Goal: Obtain resource: Download file/media

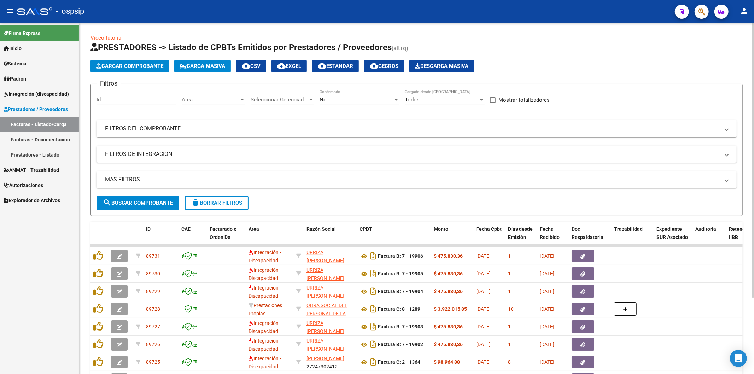
click at [487, 128] on mat-panel-title "FILTROS DEL COMPROBANTE" at bounding box center [412, 129] width 615 height 8
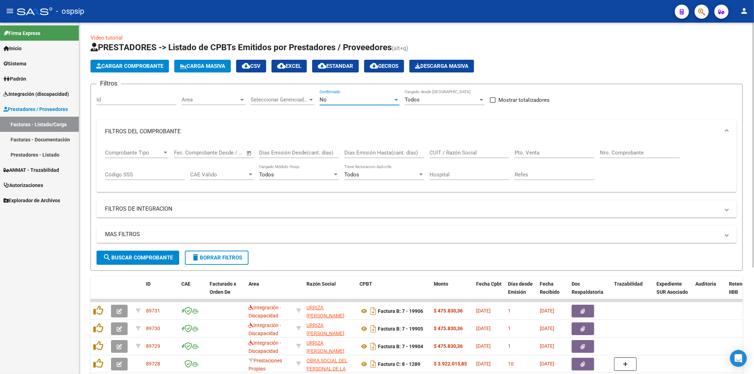
click at [397, 96] on div "No" at bounding box center [359, 99] width 80 height 6
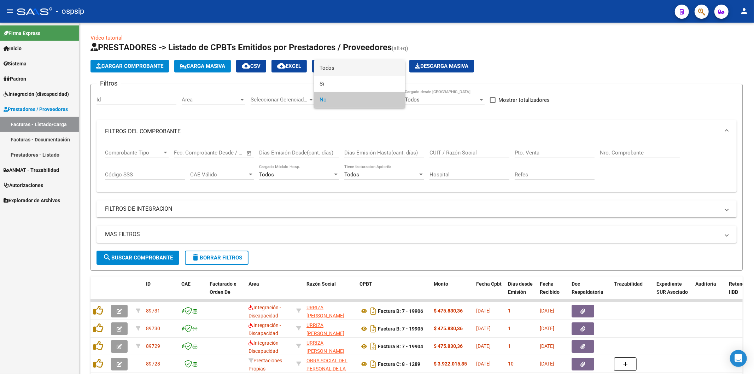
click at [364, 68] on span "Todos" at bounding box center [359, 68] width 80 height 16
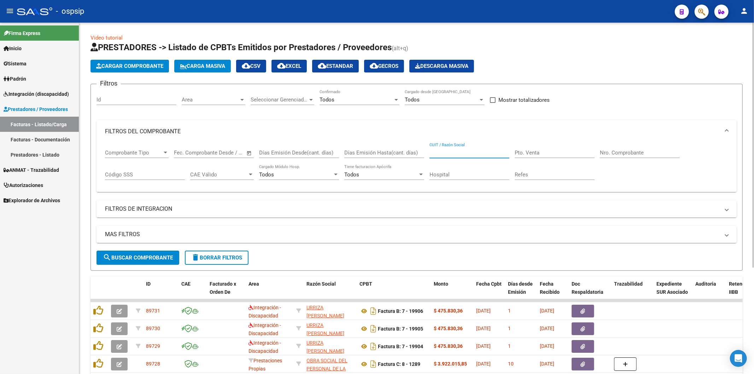
click at [474, 153] on input "CUIT / Razón Social" at bounding box center [469, 152] width 80 height 6
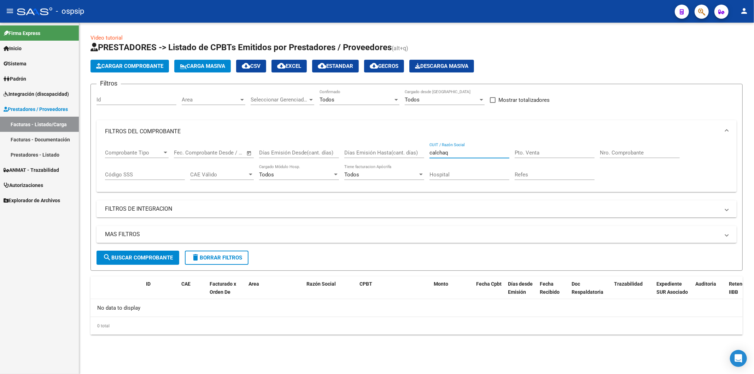
click at [472, 153] on input "calchaq" at bounding box center [469, 152] width 80 height 6
type input "c"
click at [471, 156] on input "c" at bounding box center [469, 152] width 80 height 6
click at [621, 151] on input "Nro. Comprobante" at bounding box center [640, 152] width 80 height 6
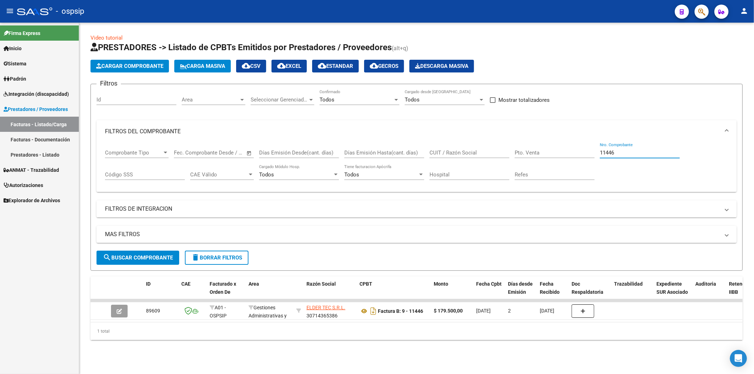
click at [640, 154] on input "11446" at bounding box center [640, 152] width 80 height 6
type input "1"
click at [463, 151] on input "CUIT / Razón Social" at bounding box center [469, 152] width 80 height 6
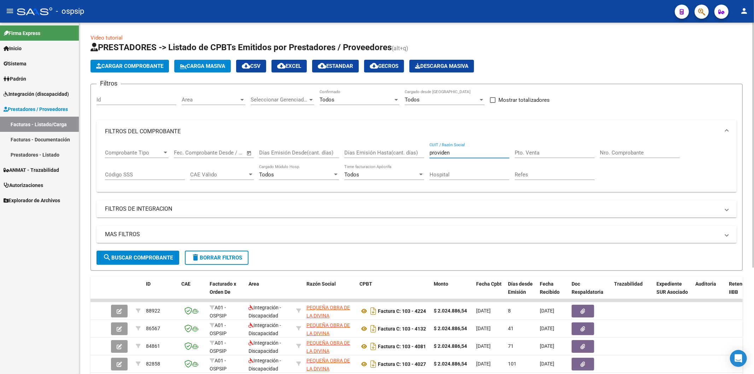
click at [464, 156] on input "providen" at bounding box center [469, 152] width 80 height 6
click at [481, 154] on input "providencia" at bounding box center [469, 152] width 80 height 6
type input "p"
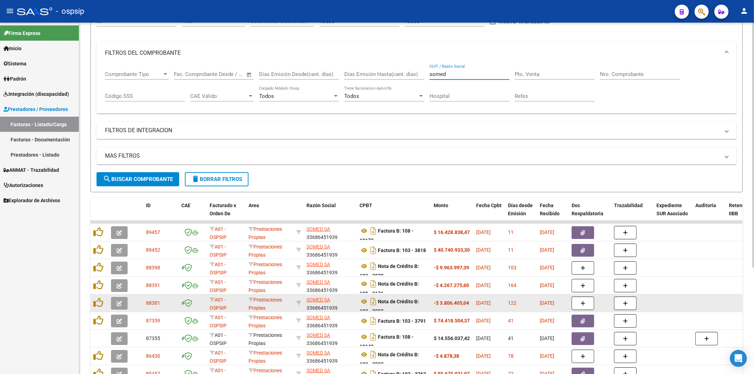
scroll to position [118, 0]
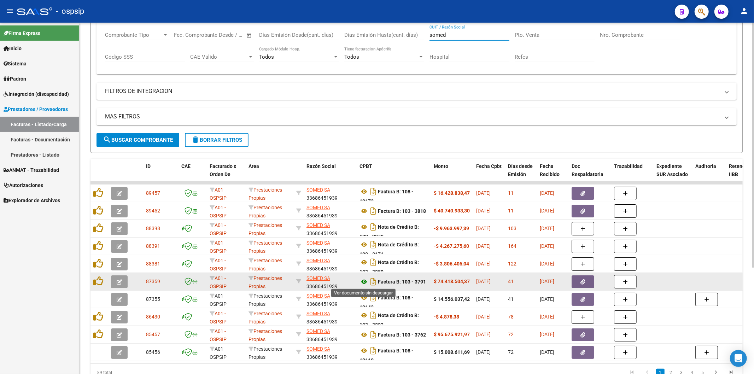
type input "somed"
click at [364, 282] on icon at bounding box center [363, 281] width 9 height 8
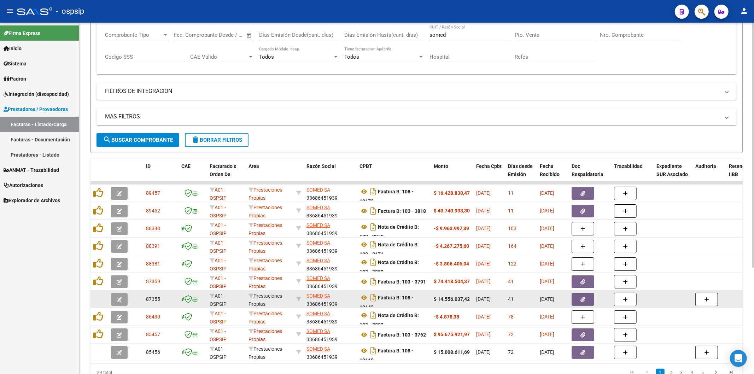
click at [582, 297] on icon "button" at bounding box center [583, 299] width 5 height 5
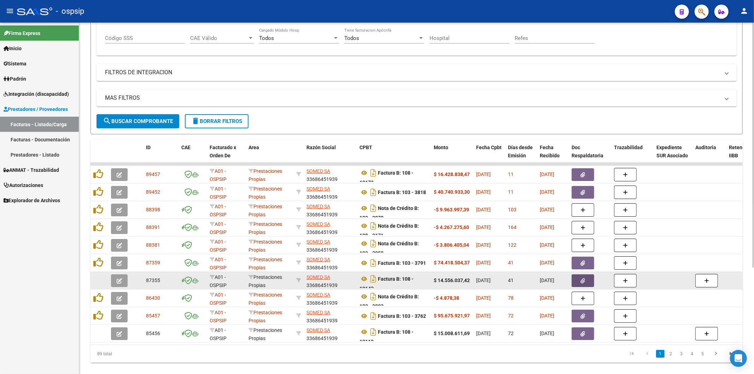
scroll to position [153, 0]
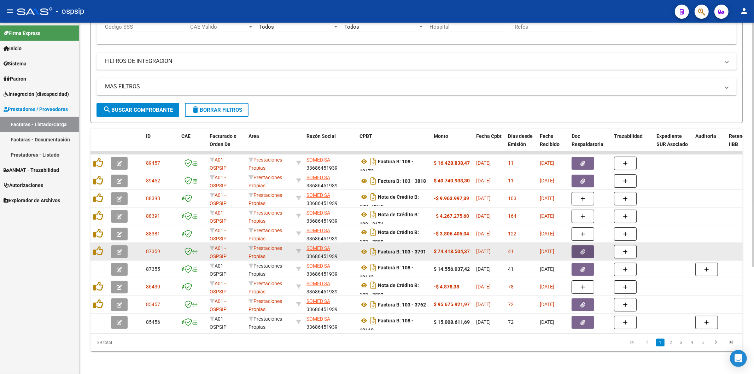
click at [581, 249] on icon "button" at bounding box center [583, 251] width 5 height 5
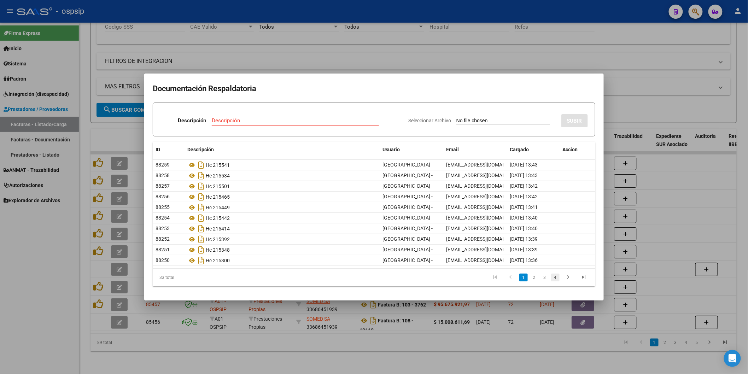
click at [556, 276] on link "4" at bounding box center [555, 278] width 8 height 8
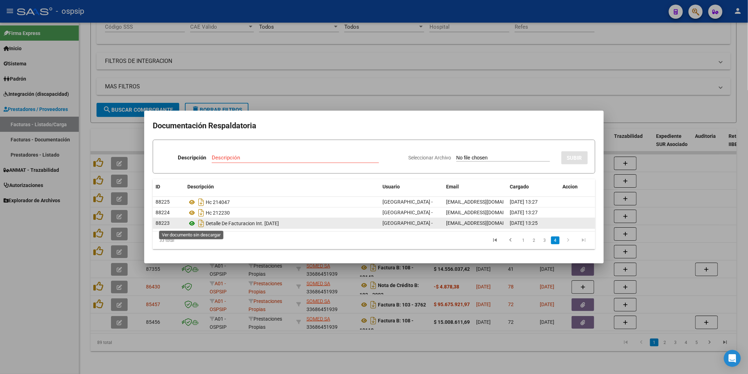
click at [190, 224] on icon at bounding box center [191, 223] width 9 height 8
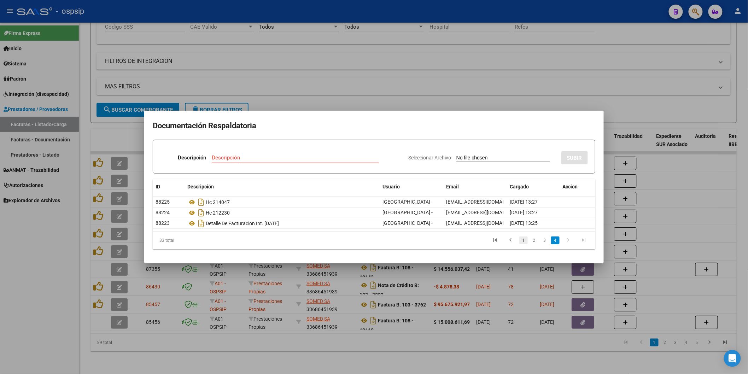
click at [523, 240] on link "1" at bounding box center [523, 240] width 8 height 8
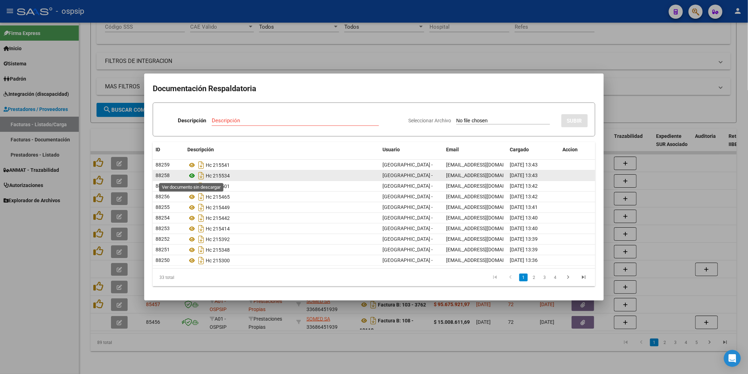
click at [191, 175] on icon at bounding box center [191, 175] width 9 height 8
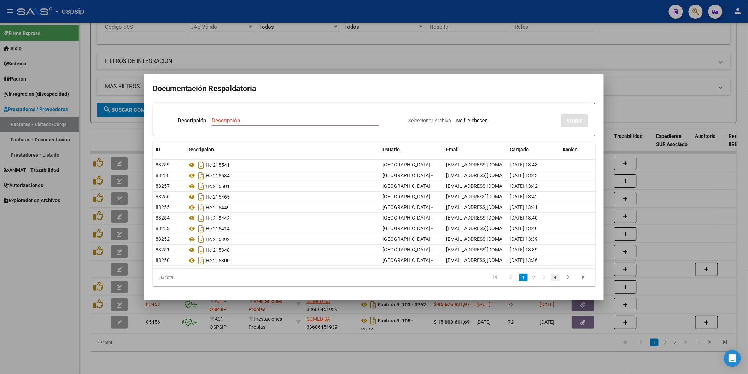
click at [557, 277] on link "4" at bounding box center [555, 278] width 8 height 8
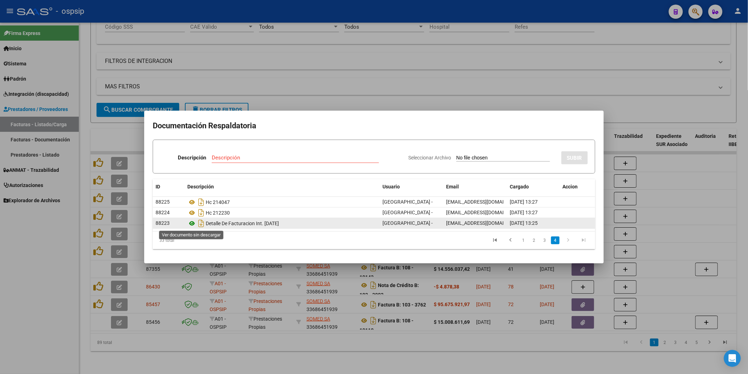
click at [191, 222] on icon at bounding box center [191, 223] width 9 height 8
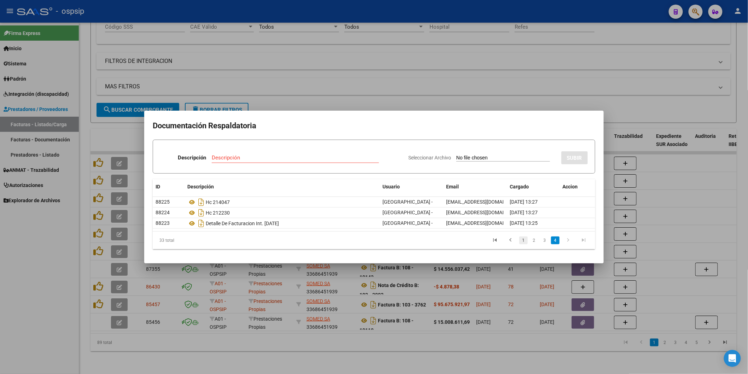
click at [523, 239] on link "1" at bounding box center [523, 240] width 8 height 8
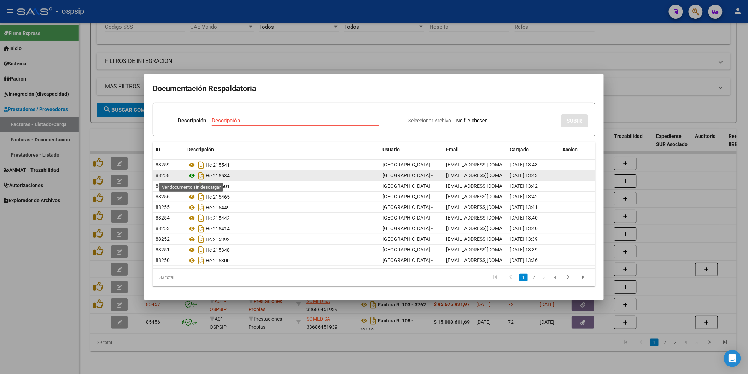
click at [192, 175] on icon at bounding box center [191, 175] width 9 height 8
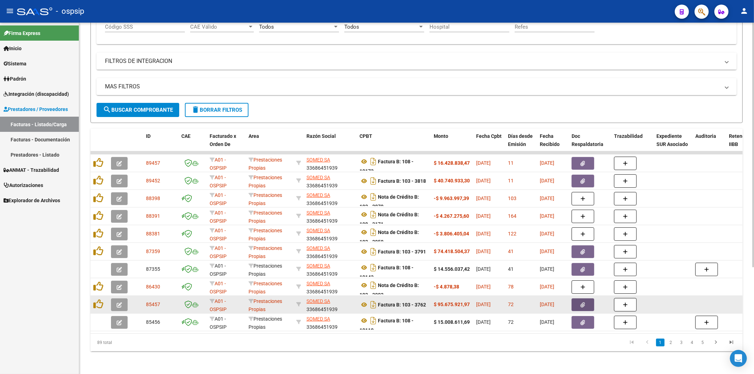
click at [582, 302] on icon "button" at bounding box center [583, 304] width 5 height 5
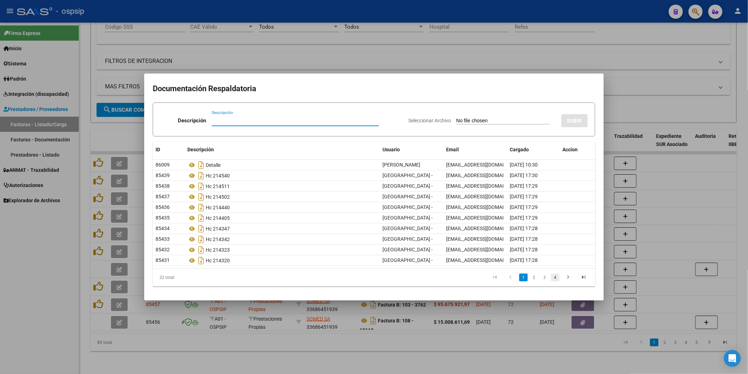
click at [557, 277] on link "4" at bounding box center [555, 278] width 8 height 8
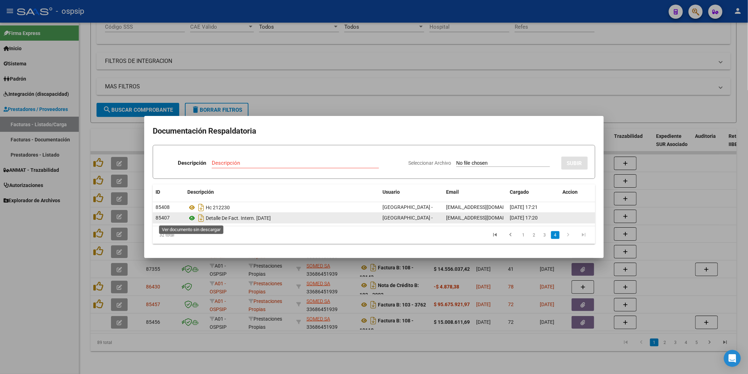
click at [190, 218] on icon at bounding box center [191, 218] width 9 height 8
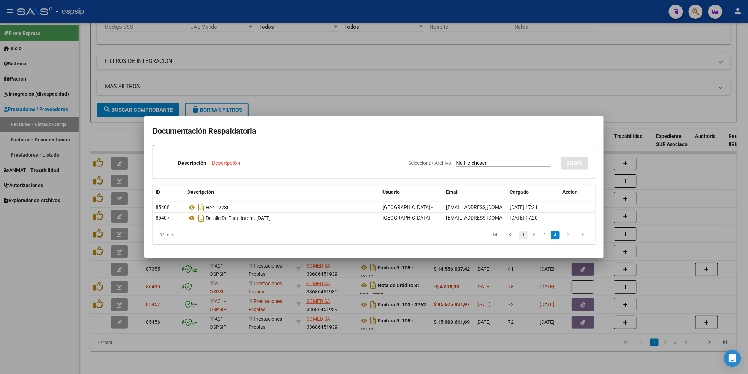
click at [527, 234] on link "1" at bounding box center [523, 235] width 8 height 8
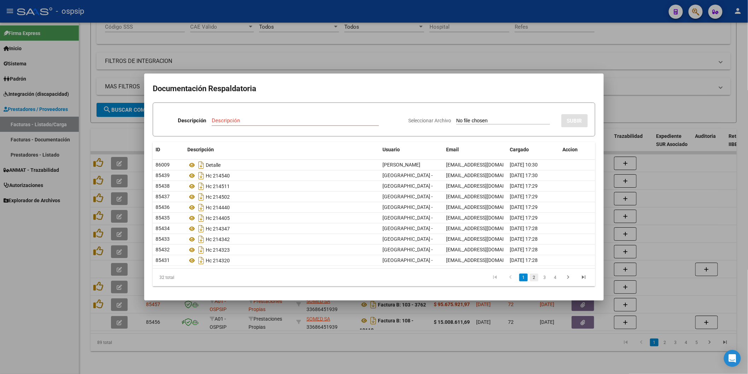
click at [534, 276] on link "2" at bounding box center [534, 278] width 8 height 8
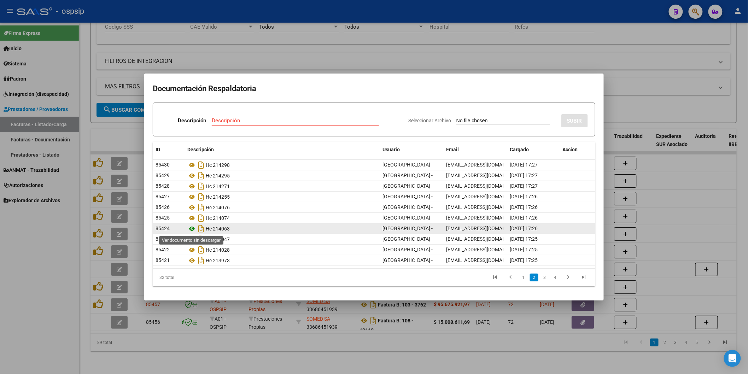
click at [192, 227] on icon at bounding box center [191, 228] width 9 height 8
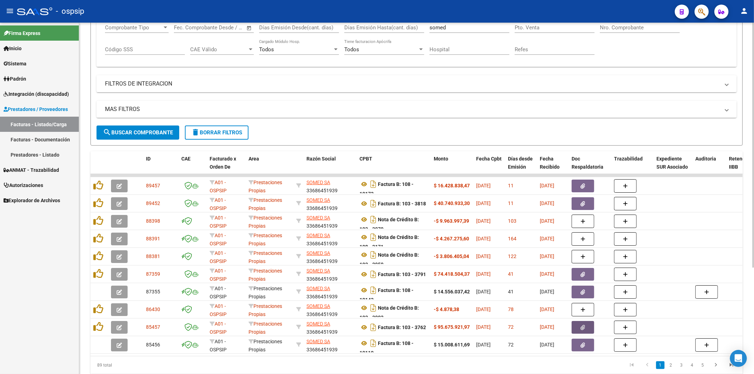
scroll to position [36, 0]
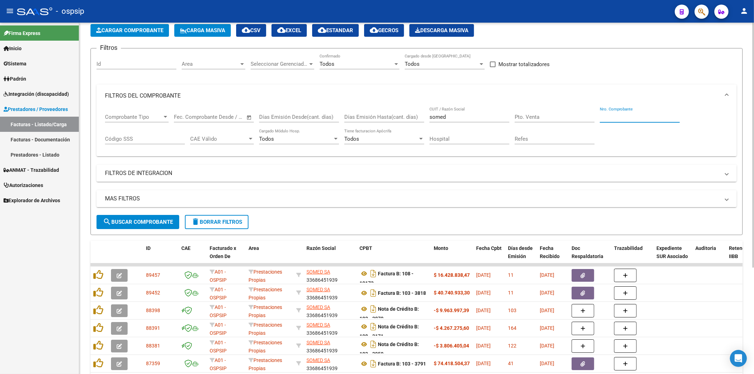
click at [626, 117] on input "Nro. Comprobante" at bounding box center [640, 117] width 80 height 6
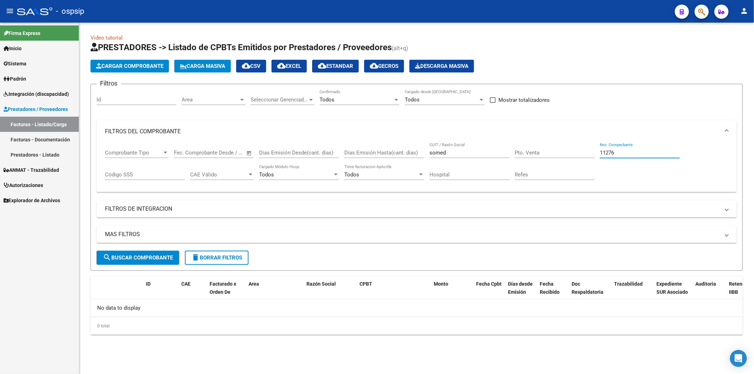
scroll to position [0, 0]
type input "11276"
click at [152, 259] on span "search Buscar Comprobante" at bounding box center [138, 257] width 70 height 6
click at [631, 154] on input "11276" at bounding box center [640, 152] width 80 height 6
click at [649, 153] on input "11276" at bounding box center [640, 152] width 80 height 6
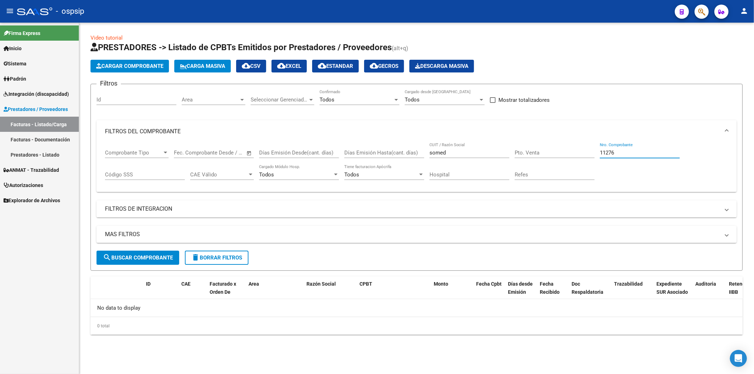
click at [649, 153] on input "11276" at bounding box center [640, 152] width 80 height 6
click at [460, 151] on input "somed" at bounding box center [469, 152] width 80 height 6
type input "s"
click at [624, 154] on input "11276" at bounding box center [640, 152] width 80 height 6
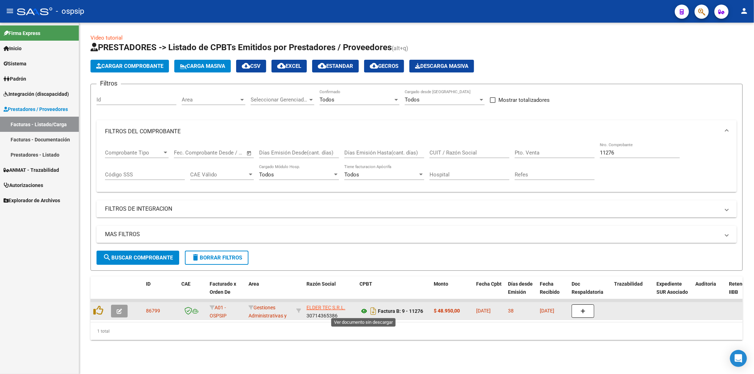
click at [363, 312] on icon at bounding box center [363, 311] width 9 height 8
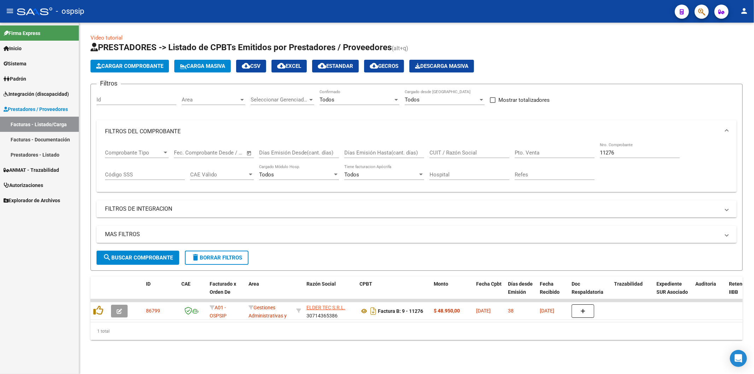
click at [664, 156] on input "11276" at bounding box center [640, 152] width 80 height 6
type input "1"
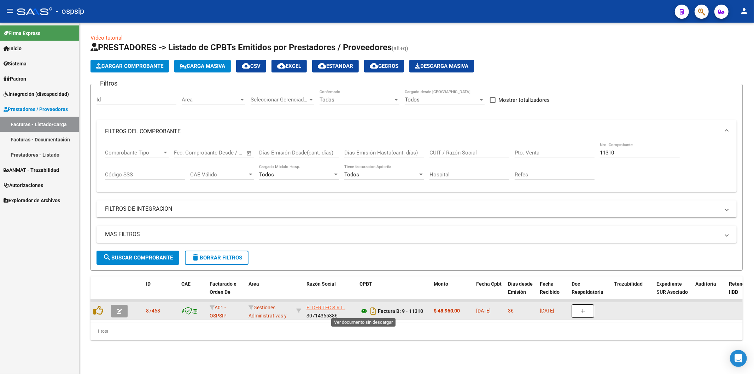
click at [363, 310] on icon at bounding box center [363, 311] width 9 height 8
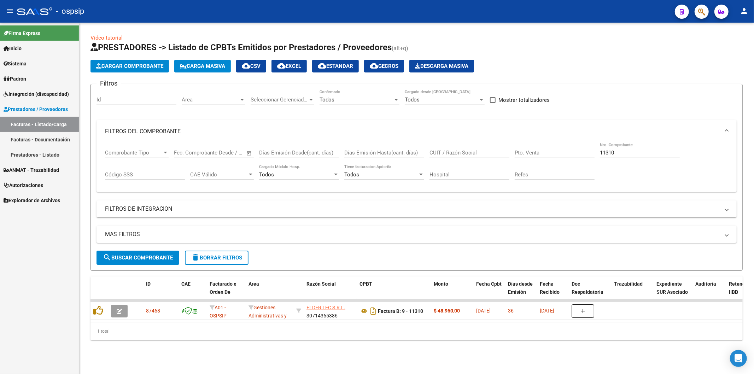
click at [632, 149] on div "11310 Nro. Comprobante" at bounding box center [640, 150] width 80 height 15
click at [636, 156] on input "11310" at bounding box center [640, 152] width 80 height 6
type input "1"
click at [469, 151] on input "CUIT / Razón Social" at bounding box center [469, 152] width 80 height 6
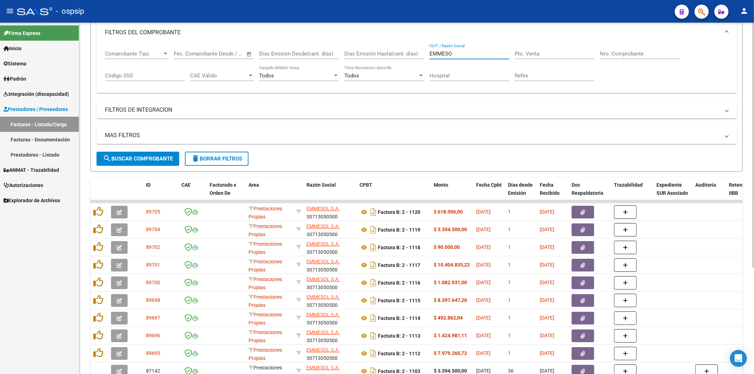
scroll to position [118, 0]
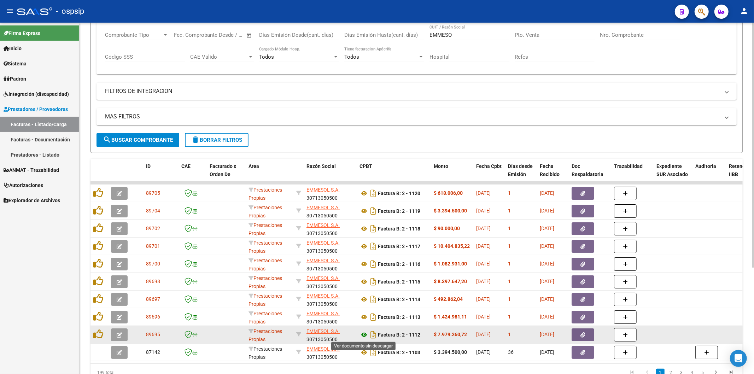
click at [365, 335] on icon at bounding box center [363, 334] width 9 height 8
click at [582, 334] on icon "button" at bounding box center [583, 334] width 5 height 5
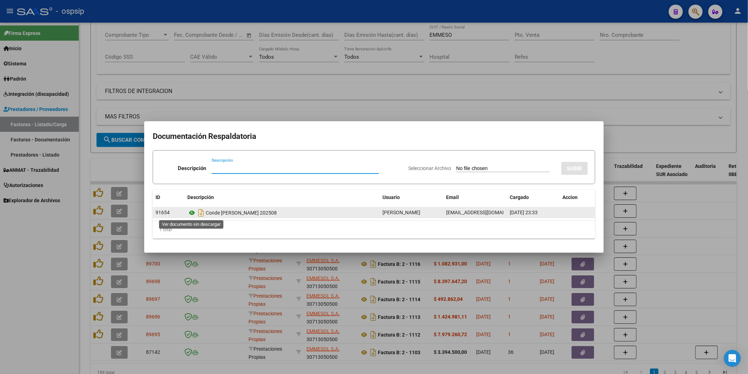
click at [193, 211] on icon at bounding box center [191, 213] width 9 height 8
click at [192, 216] on icon at bounding box center [191, 213] width 9 height 8
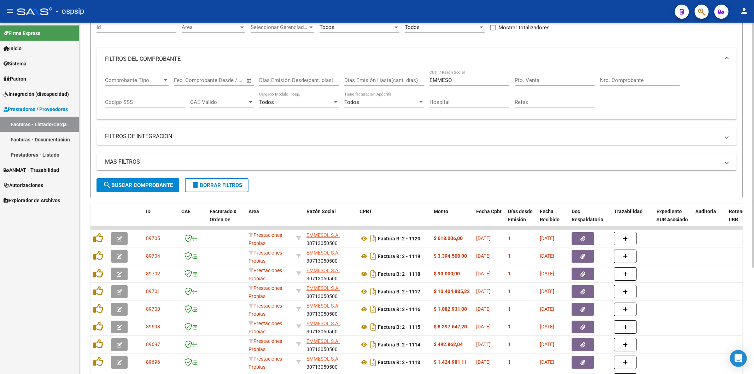
scroll to position [39, 0]
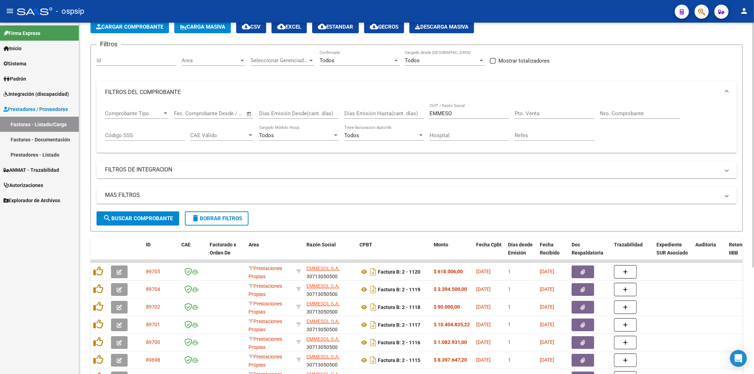
click at [473, 111] on input "EMMESO" at bounding box center [469, 113] width 80 height 6
type input "E"
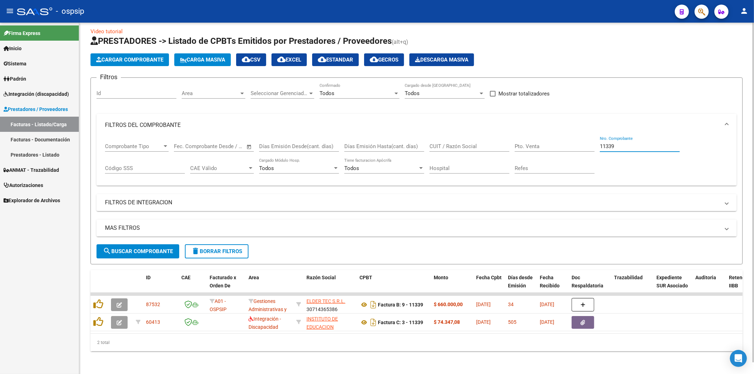
scroll to position [12, 0]
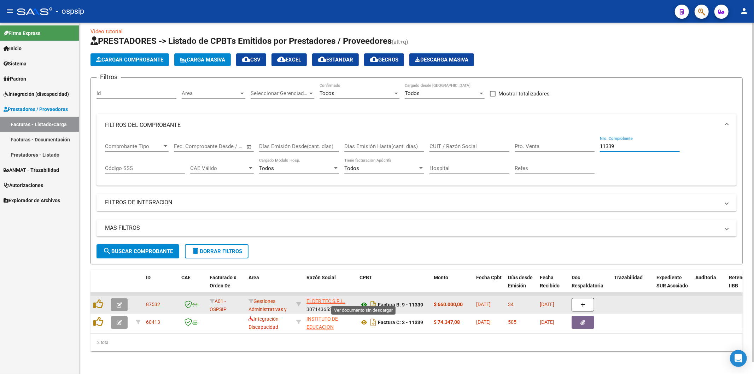
click at [363, 300] on icon at bounding box center [363, 304] width 9 height 8
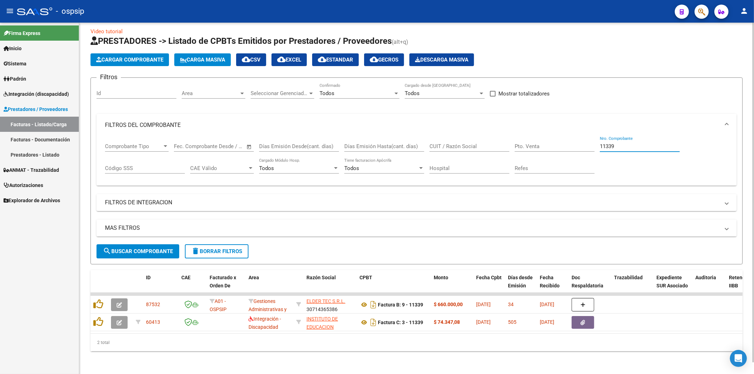
click at [627, 143] on input "11339" at bounding box center [640, 146] width 80 height 6
type input "1"
click at [462, 143] on input "CUIT / Razón Social" at bounding box center [469, 146] width 80 height 6
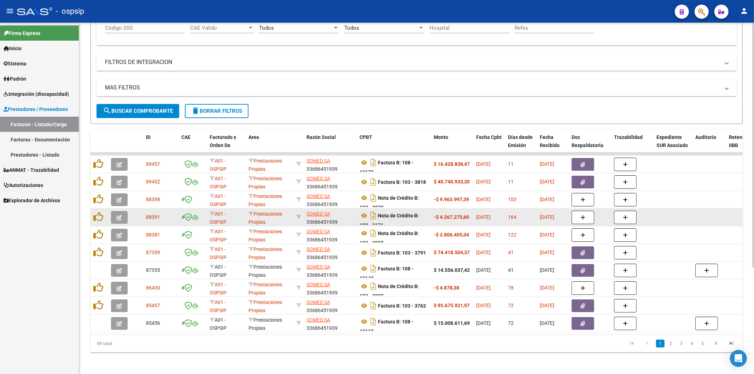
scroll to position [153, 0]
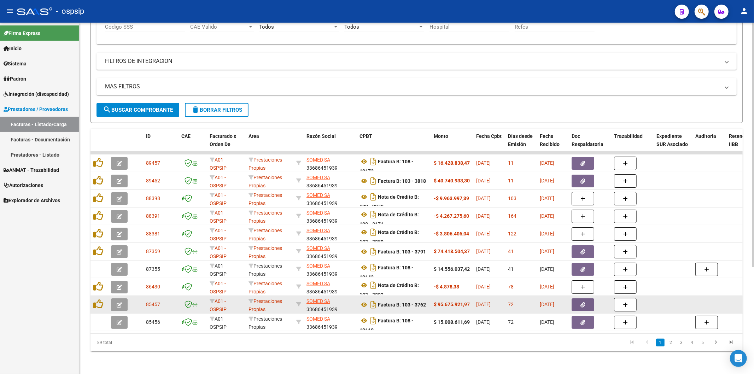
type input "SOMED"
click at [582, 302] on icon "button" at bounding box center [583, 304] width 5 height 5
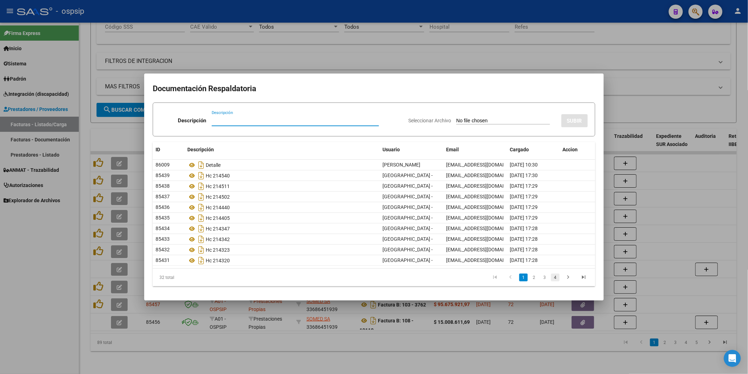
click at [557, 276] on link "4" at bounding box center [555, 278] width 8 height 8
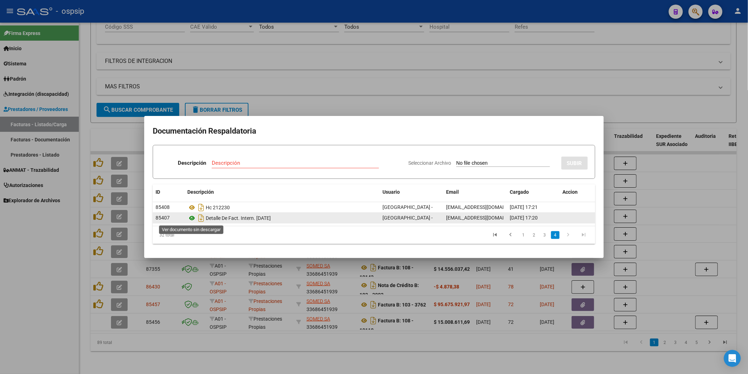
click at [190, 217] on icon at bounding box center [191, 218] width 9 height 8
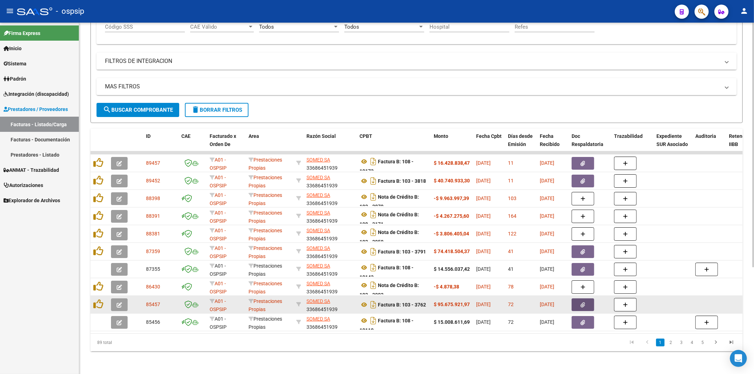
click at [582, 302] on icon "button" at bounding box center [583, 304] width 5 height 5
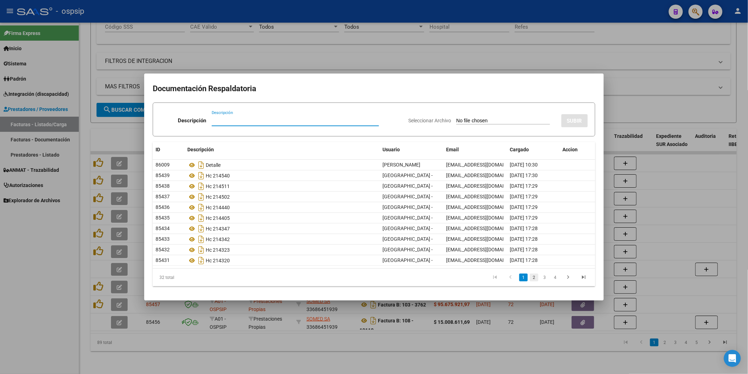
click at [535, 276] on link "2" at bounding box center [534, 278] width 8 height 8
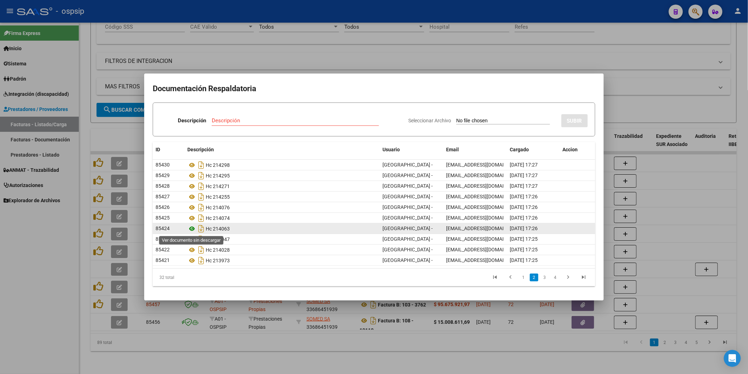
click at [193, 228] on icon at bounding box center [191, 228] width 9 height 8
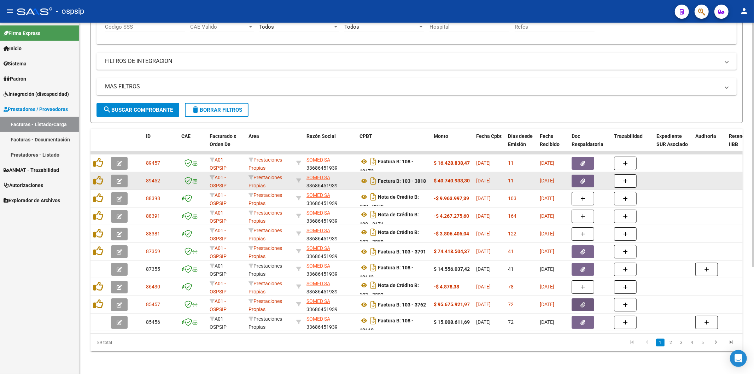
click at [584, 178] on icon "button" at bounding box center [583, 180] width 5 height 5
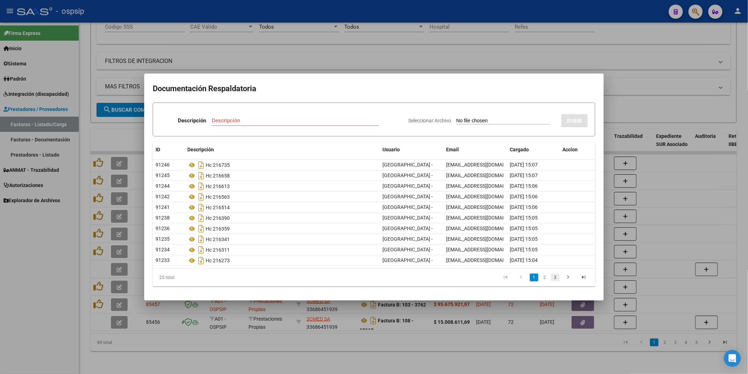
click at [556, 275] on link "3" at bounding box center [555, 278] width 8 height 8
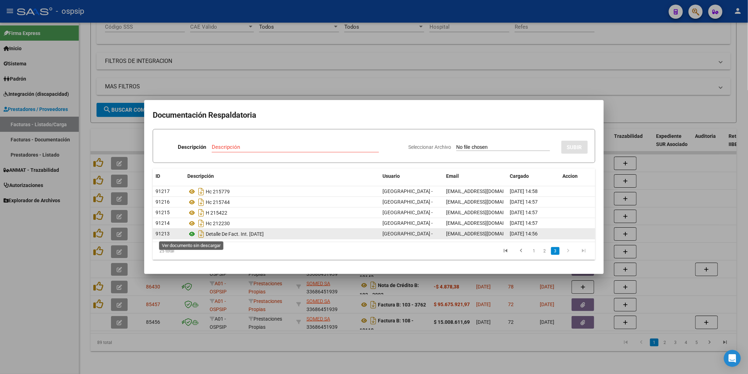
click at [192, 234] on icon at bounding box center [191, 234] width 9 height 8
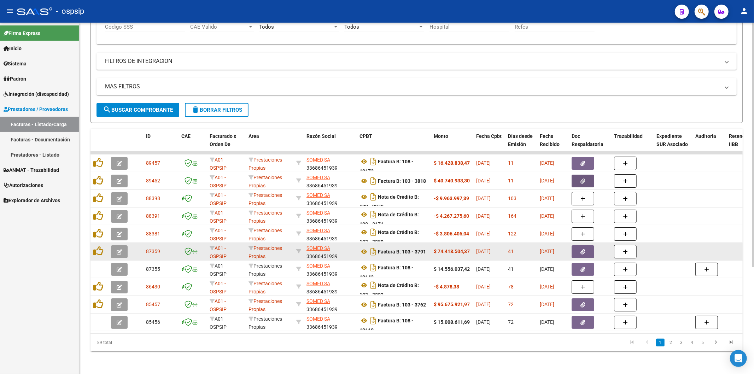
click at [583, 249] on icon "button" at bounding box center [583, 251] width 5 height 5
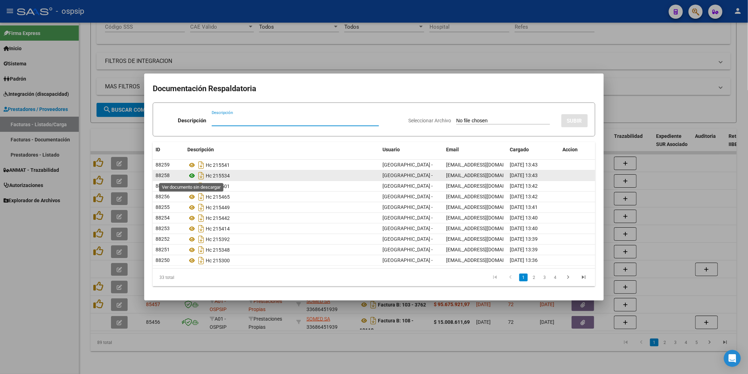
click at [193, 176] on icon at bounding box center [191, 175] width 9 height 8
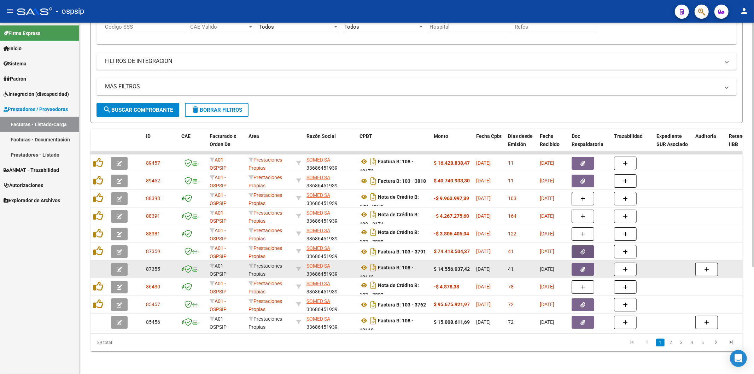
click at [581, 267] on icon "button" at bounding box center [583, 269] width 5 height 5
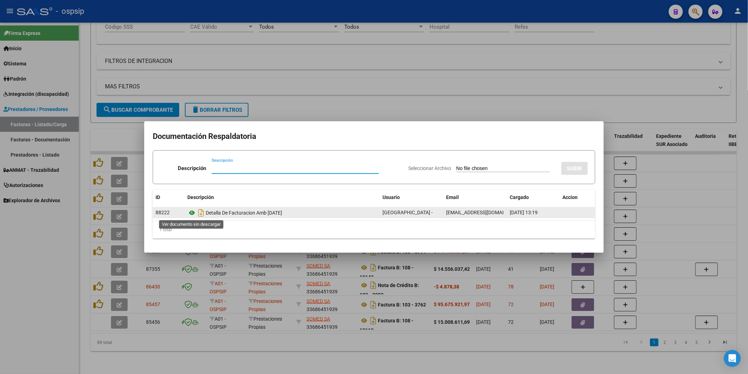
click at [193, 211] on icon at bounding box center [191, 213] width 9 height 8
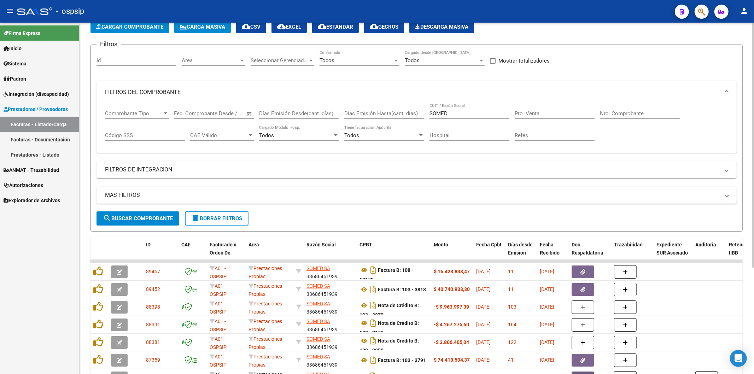
scroll to position [36, 0]
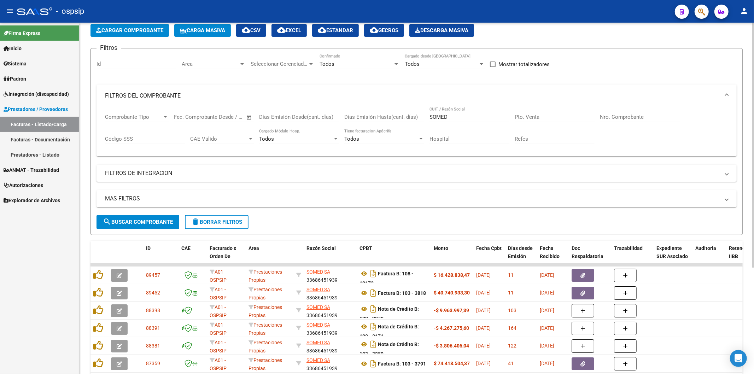
click at [465, 115] on input "SOMED" at bounding box center [469, 117] width 80 height 6
type input "S"
click at [633, 116] on input "Nro. Comprobante" at bounding box center [640, 117] width 80 height 6
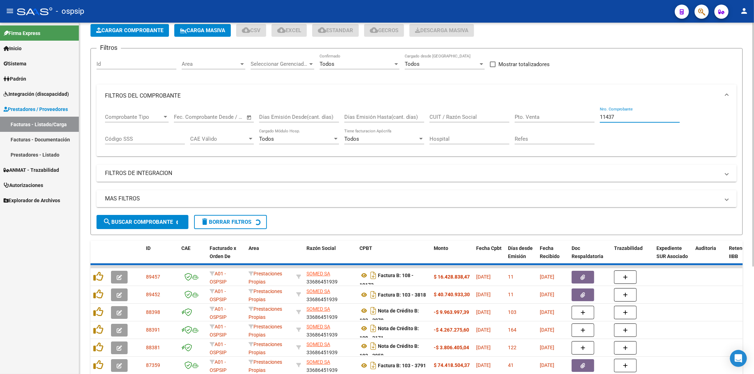
scroll to position [12, 0]
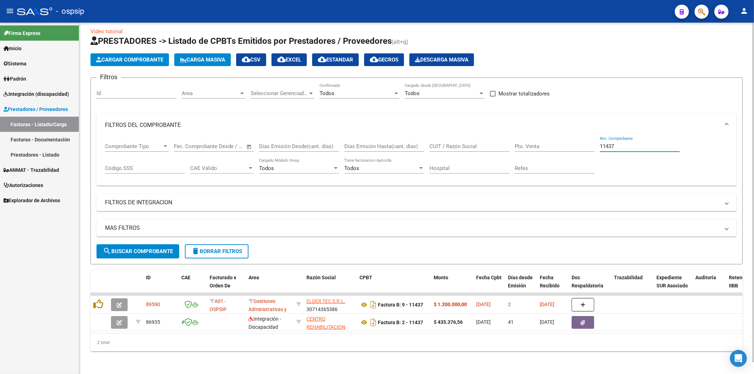
click at [646, 143] on input "11437" at bounding box center [640, 146] width 80 height 6
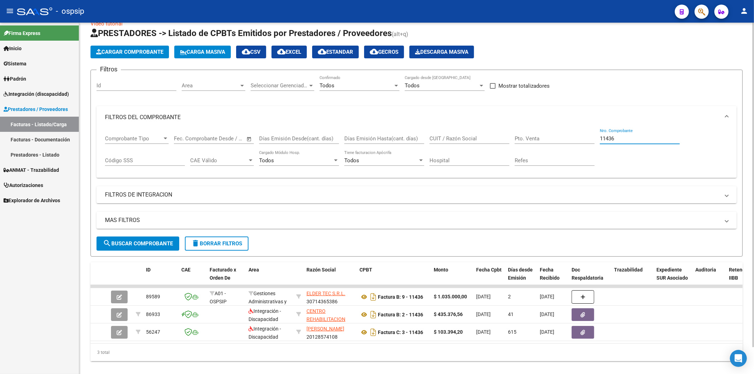
scroll to position [30, 0]
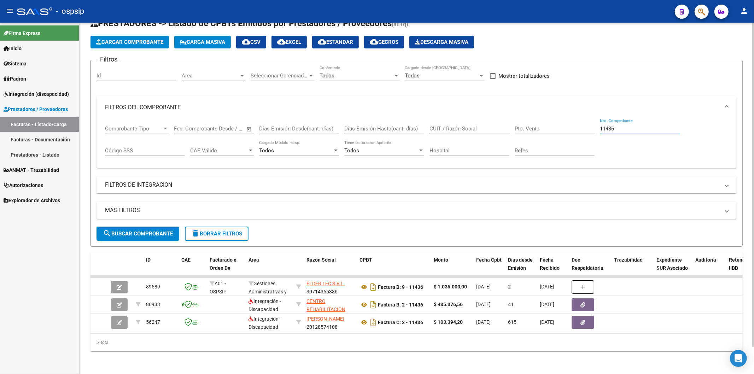
click at [634, 125] on input "11436" at bounding box center [640, 128] width 80 height 6
type input "1"
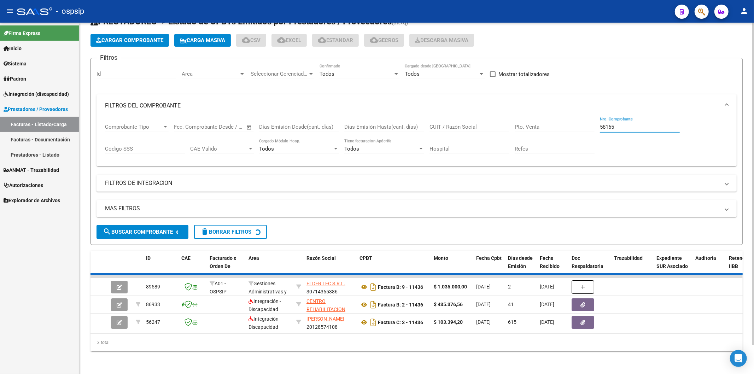
scroll to position [0, 0]
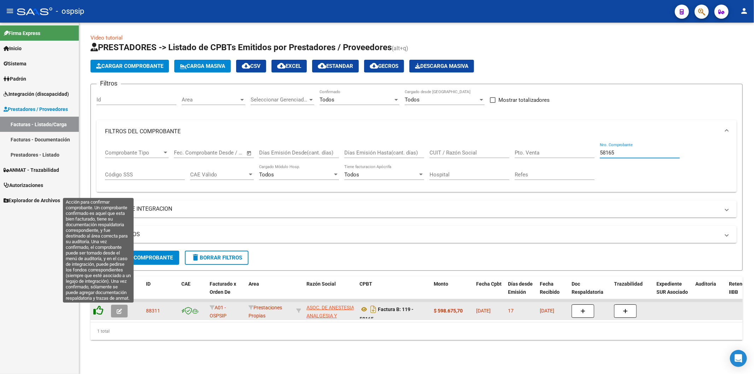
click at [100, 311] on icon at bounding box center [98, 310] width 10 height 10
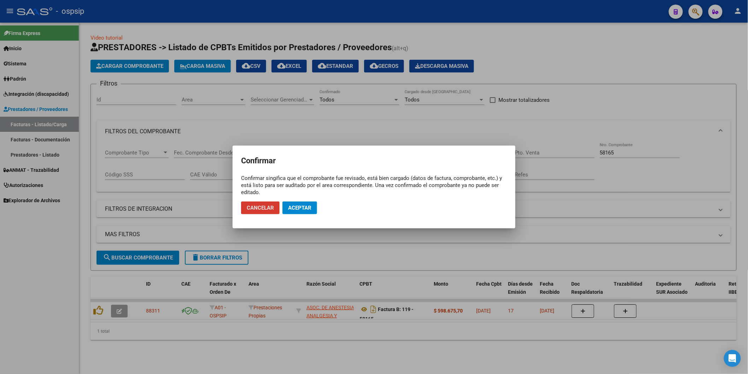
click at [298, 210] on span "Aceptar" at bounding box center [299, 208] width 23 height 6
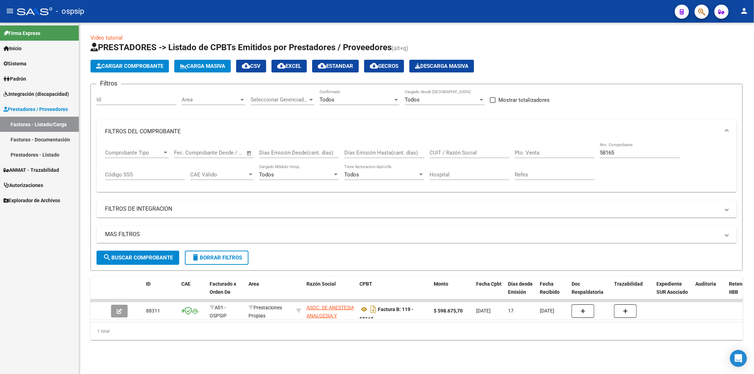
click at [640, 153] on input "58165" at bounding box center [640, 152] width 80 height 6
type input "5"
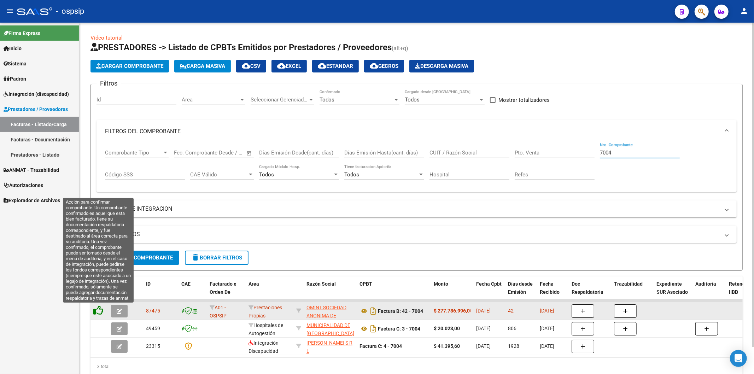
click at [100, 310] on icon at bounding box center [98, 310] width 10 height 10
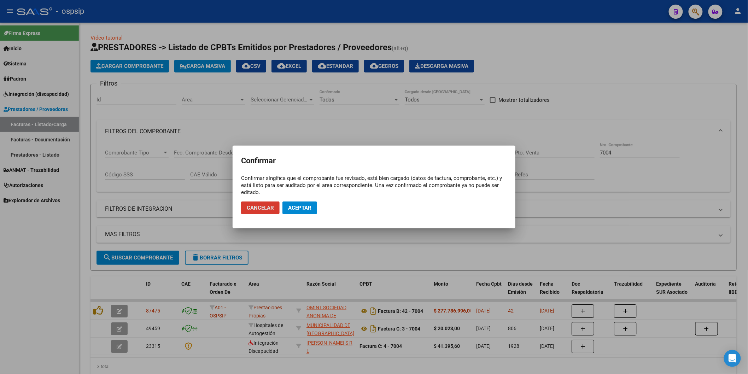
click at [291, 210] on span "Aceptar" at bounding box center [299, 208] width 23 height 6
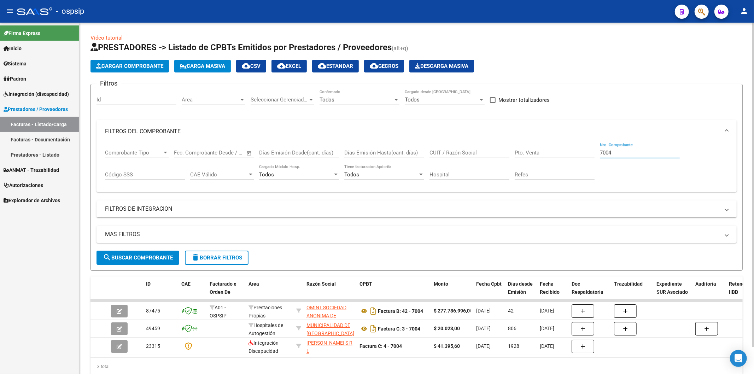
click at [648, 156] on input "7004" at bounding box center [640, 152] width 80 height 6
type input "7"
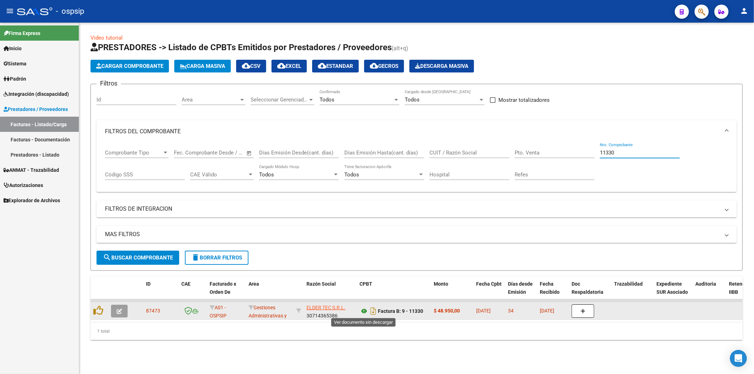
click at [364, 310] on icon at bounding box center [363, 311] width 9 height 8
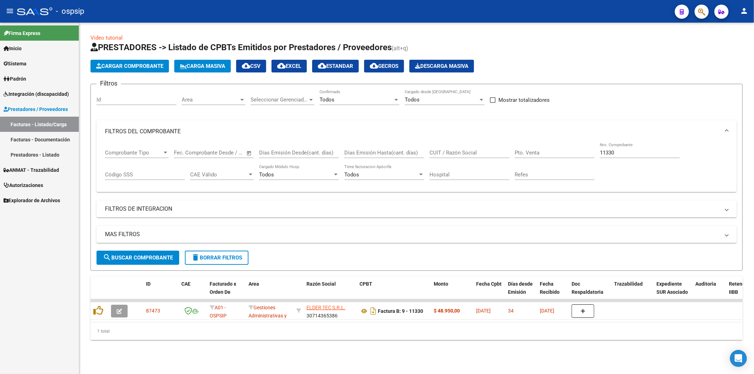
click at [639, 154] on input "11330" at bounding box center [640, 152] width 80 height 6
type input "1"
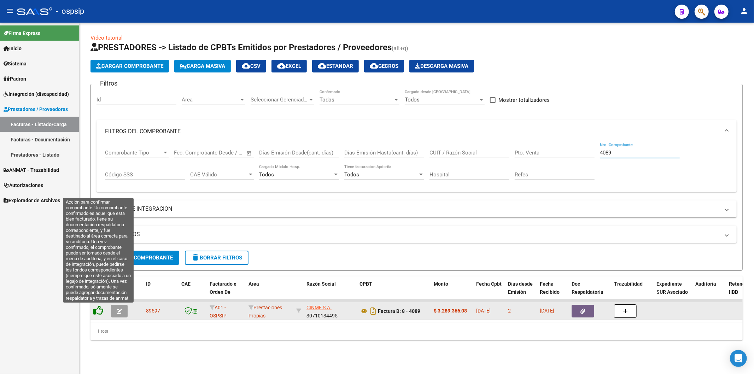
click at [101, 311] on icon at bounding box center [98, 310] width 10 height 10
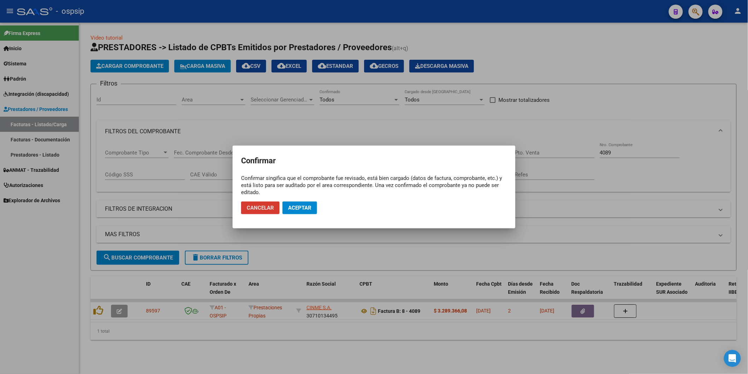
click at [298, 210] on span "Aceptar" at bounding box center [299, 208] width 23 height 6
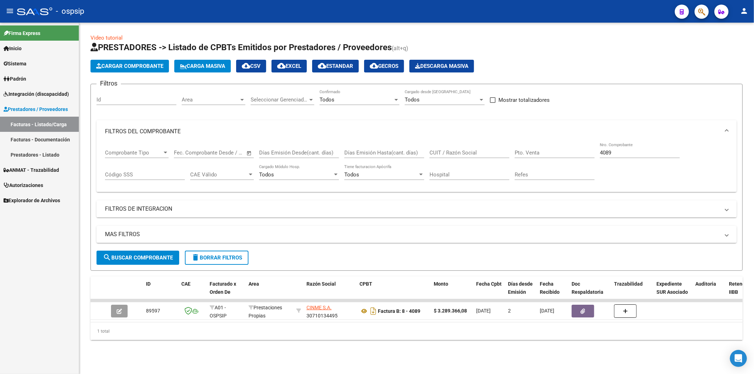
click at [640, 153] on input "4089" at bounding box center [640, 152] width 80 height 6
type input "4"
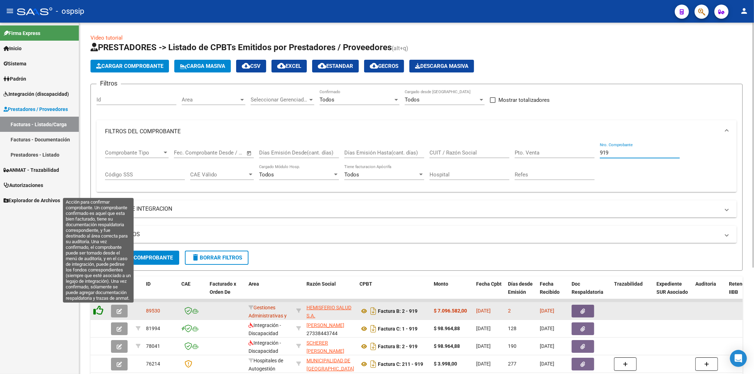
click at [98, 310] on icon at bounding box center [98, 310] width 10 height 10
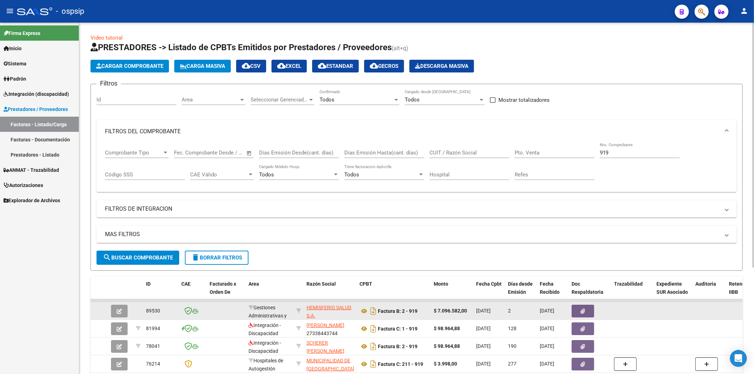
click at [630, 151] on input "919" at bounding box center [640, 152] width 80 height 6
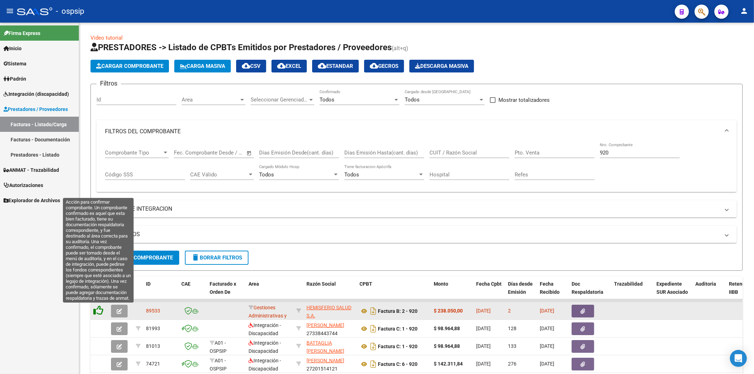
click at [97, 312] on icon at bounding box center [98, 310] width 10 height 10
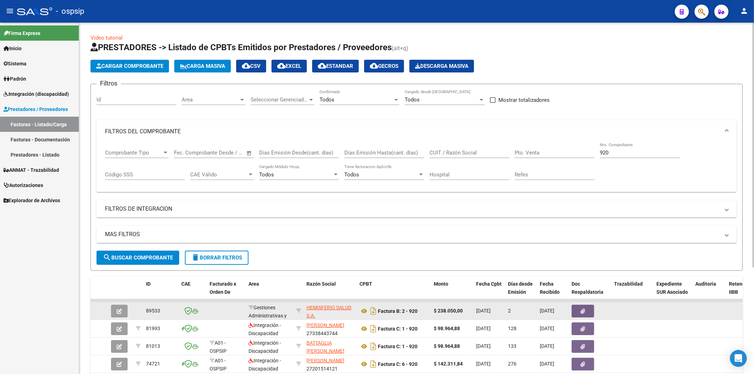
click at [651, 153] on input "920" at bounding box center [640, 152] width 80 height 6
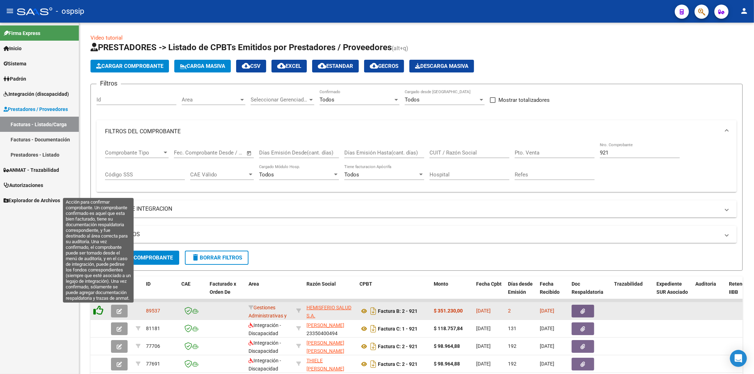
click at [96, 313] on icon at bounding box center [98, 310] width 10 height 10
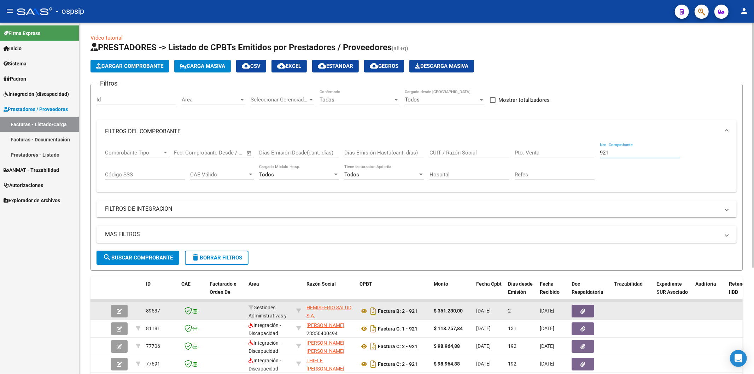
click at [626, 150] on input "921" at bounding box center [640, 152] width 80 height 6
type input "9"
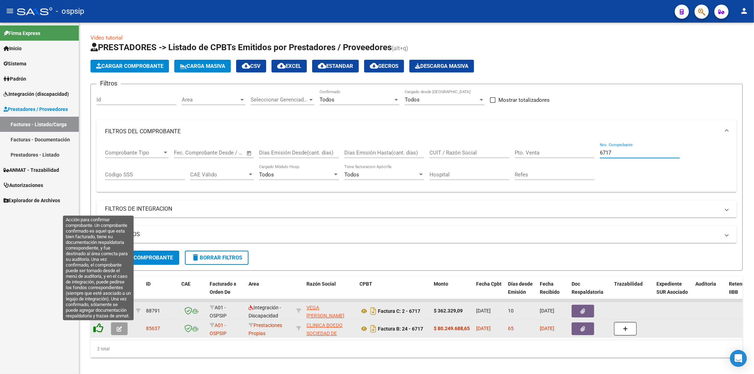
type input "6717"
click at [99, 329] on icon at bounding box center [98, 328] width 10 height 10
